Goal: Communication & Community: Answer question/provide support

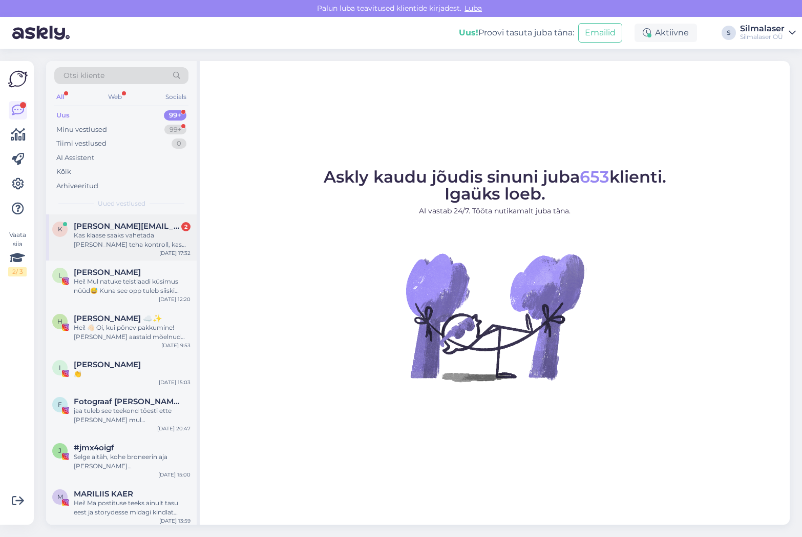
click at [82, 234] on div "Kas klaase saaks vahetada [PERSON_NAME] teha kontroll, kas see on siis [PERSON_…" at bounding box center [132, 240] width 117 height 18
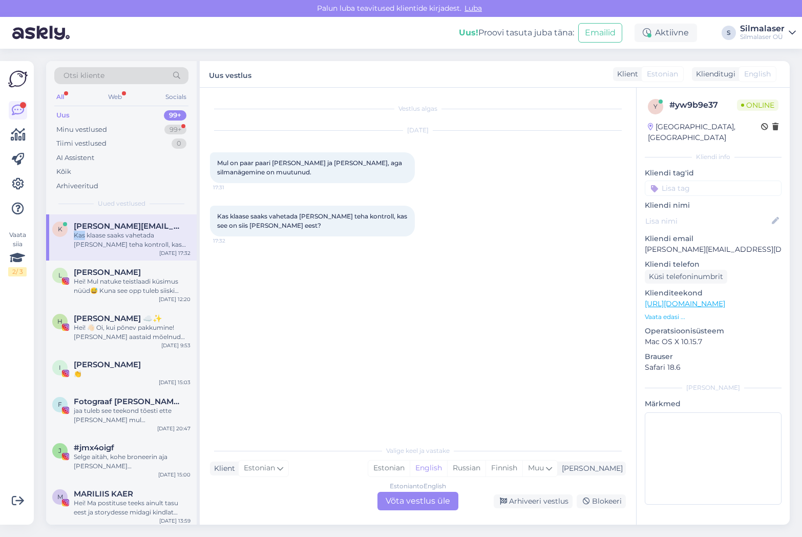
click at [82, 234] on div "Kas klaase saaks vahetada [PERSON_NAME] teha kontroll, kas see on siis [PERSON_…" at bounding box center [132, 240] width 117 height 18
click at [418, 509] on div "Estonian to English Võta vestlus üle" at bounding box center [418, 500] width 81 height 18
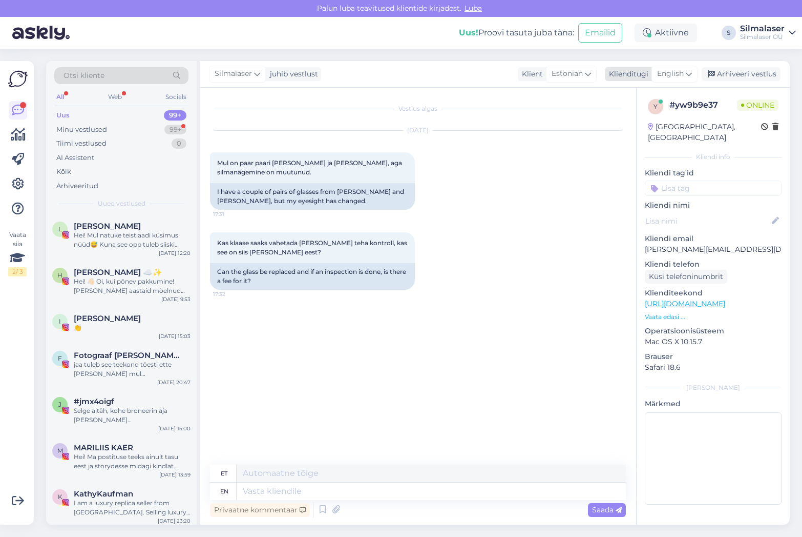
click at [672, 72] on span "English" at bounding box center [670, 73] width 27 height 11
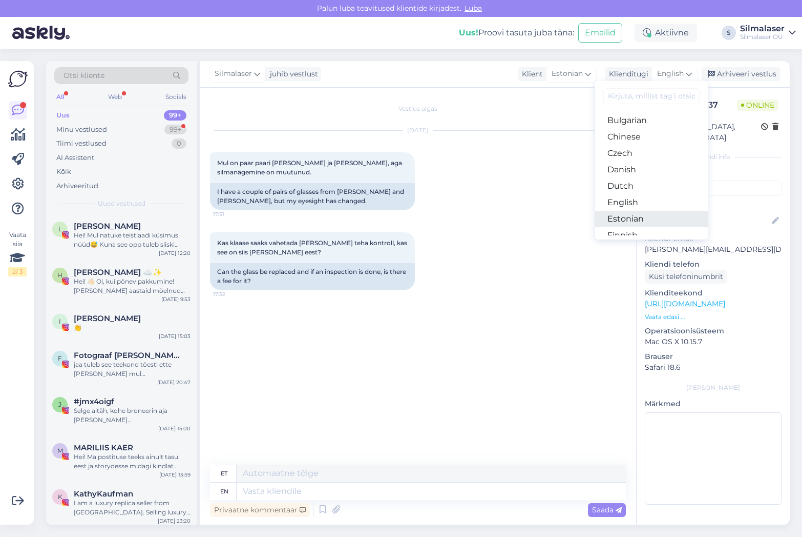
scroll to position [34, 0]
click at [627, 221] on link "Estonian" at bounding box center [651, 217] width 113 height 16
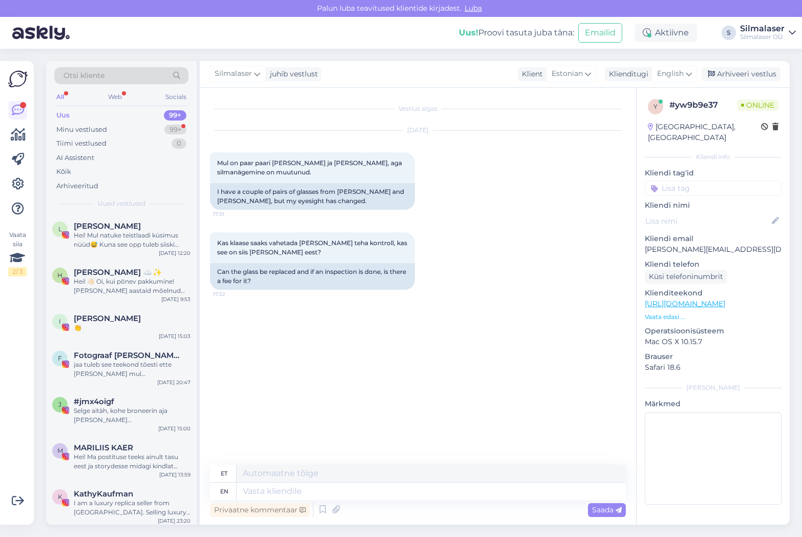
scroll to position [0, 0]
click at [255, 485] on textarea at bounding box center [418, 489] width 416 height 22
drag, startPoint x: 536, startPoint y: 488, endPoint x: 424, endPoint y: 489, distance: 112.2
click at [424, 489] on textarea "Tere! Nägemiskontroll optometristi juures on 35€. Oma raamides klaase" at bounding box center [418, 489] width 416 height 22
click at [239, 490] on textarea "Tere! Nägemiskontroll optometristi juures on 35€Oma raamides klaase" at bounding box center [418, 489] width 416 height 22
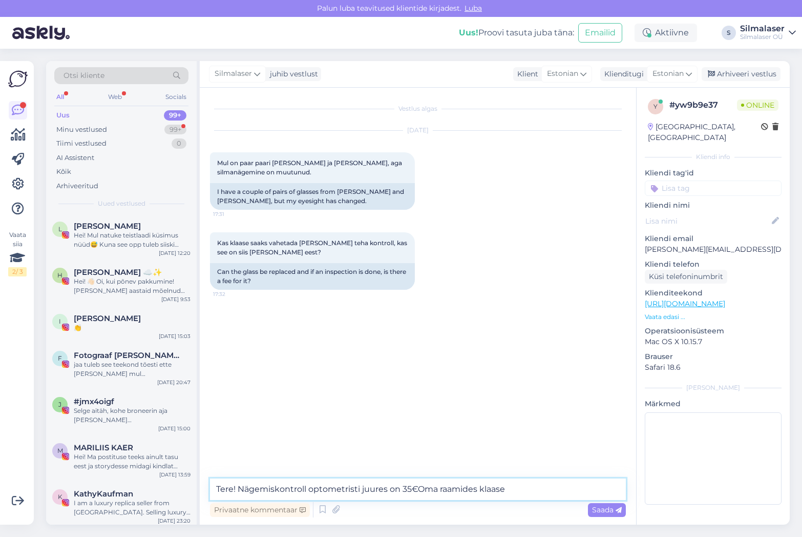
paste textarea "."
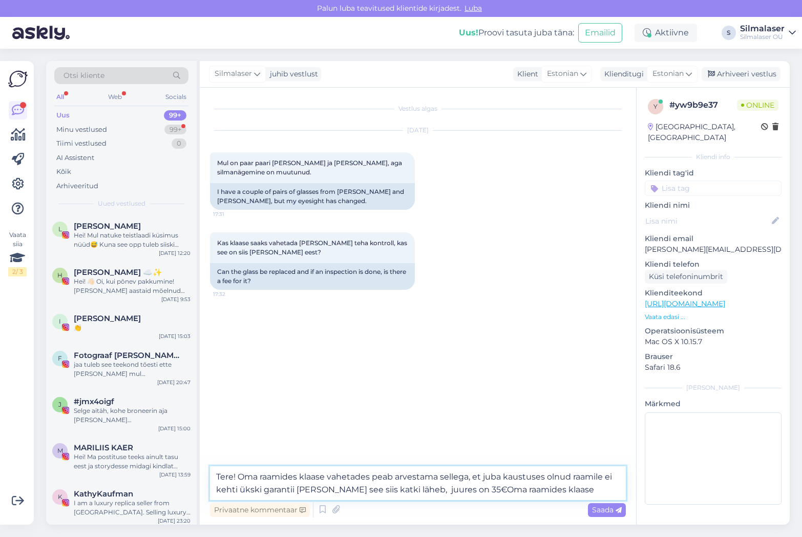
drag, startPoint x: 349, startPoint y: 488, endPoint x: 335, endPoint y: 489, distance: 14.4
click at [335, 489] on textarea "Tere! Oma raamides klaase vahetades peab arvestama sellega, et juba kaustuses o…" at bounding box center [418, 483] width 416 height 34
click at [389, 489] on textarea "Tere! Oma raamides klaase vahetades peab arvestama sellega, et juba kaustuses o…" at bounding box center [418, 483] width 416 height 34
click at [387, 488] on textarea "Tere! Oma raamides klaase vahetades peab arvestama sellega, et juba kaustuses o…" at bounding box center [418, 483] width 416 height 34
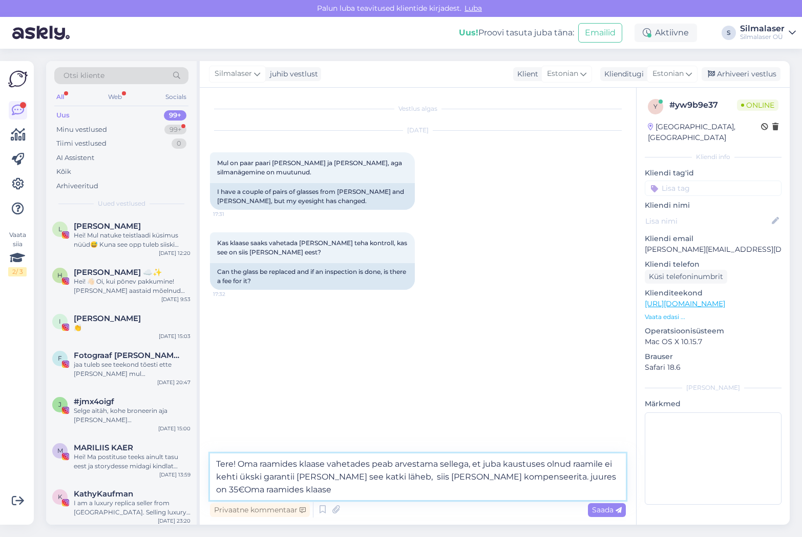
drag, startPoint x: 263, startPoint y: 477, endPoint x: 238, endPoint y: 481, distance: 24.9
click at [238, 481] on textarea "Tere! Oma raamides klaase vahetades peab arvestama sellega, et juba kaustuses o…" at bounding box center [418, 476] width 416 height 47
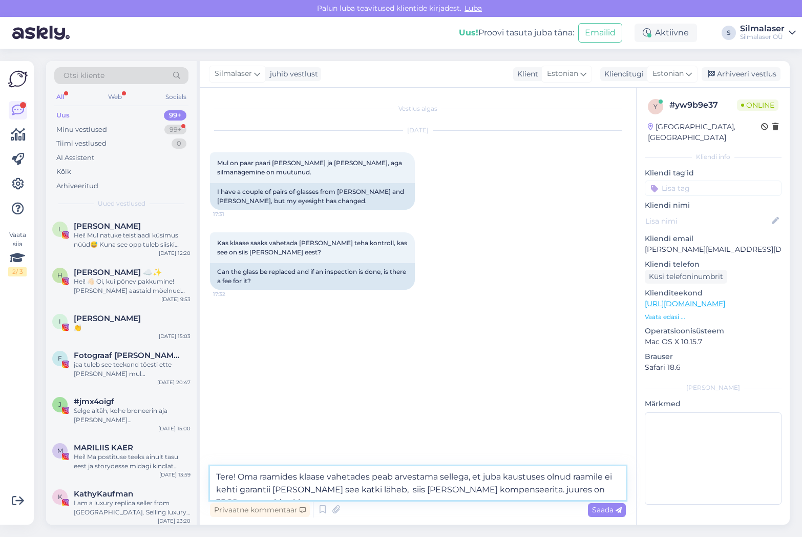
click at [400, 488] on textarea "Tere! Oma raamides klaase vahetades peab arvestama sellega, et juba kaustuses o…" at bounding box center [418, 483] width 416 height 34
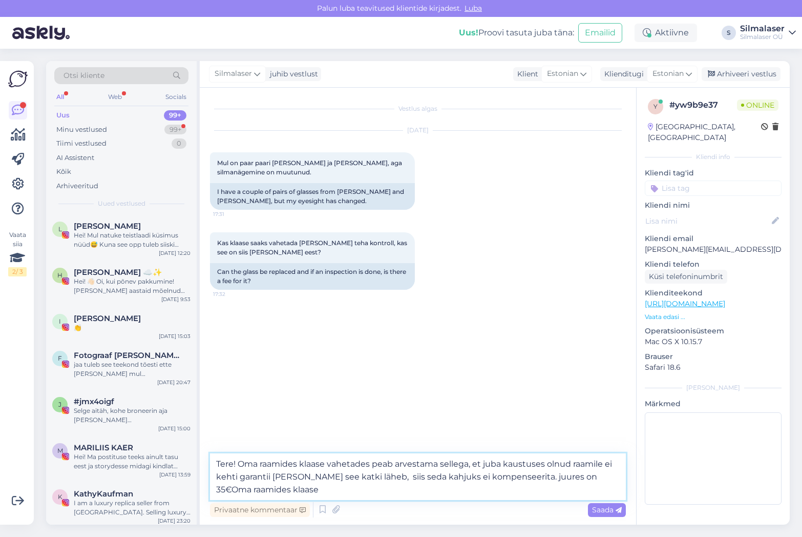
click at [509, 476] on textarea "Tere! Oma raamides klaase vahetades peab arvestama sellega, et juba kaustuses o…" at bounding box center [418, 476] width 416 height 47
click at [415, 490] on textarea "Tere! Oma raamides klaase vahetades peab arvestama sellega, et juba kaustuses o…" at bounding box center [418, 476] width 416 height 47
click at [524, 463] on textarea "Tere! Oma raamides klaase vahetades peab arvestama sellega, et juba kaustuses o…" at bounding box center [418, 476] width 416 height 47
click at [522, 463] on textarea "Tere! Oma raamides klaase vahetades peab arvestama sellega, et juba kaustuses o…" at bounding box center [418, 476] width 416 height 47
type textarea "Tere! Oma raamides klaase vahetades peab arvestama sellega, et juba kasutuses o…"
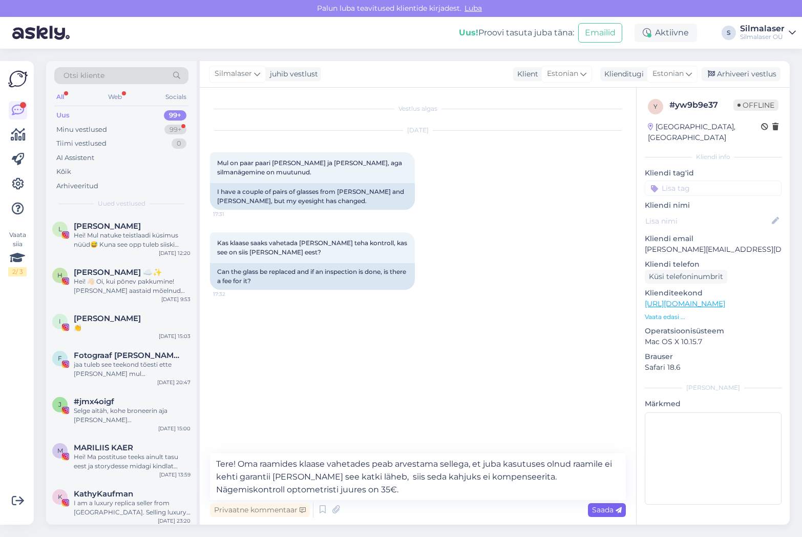
click at [605, 510] on span "Saada" at bounding box center [607, 509] width 30 height 9
